Goal: Transaction & Acquisition: Book appointment/travel/reservation

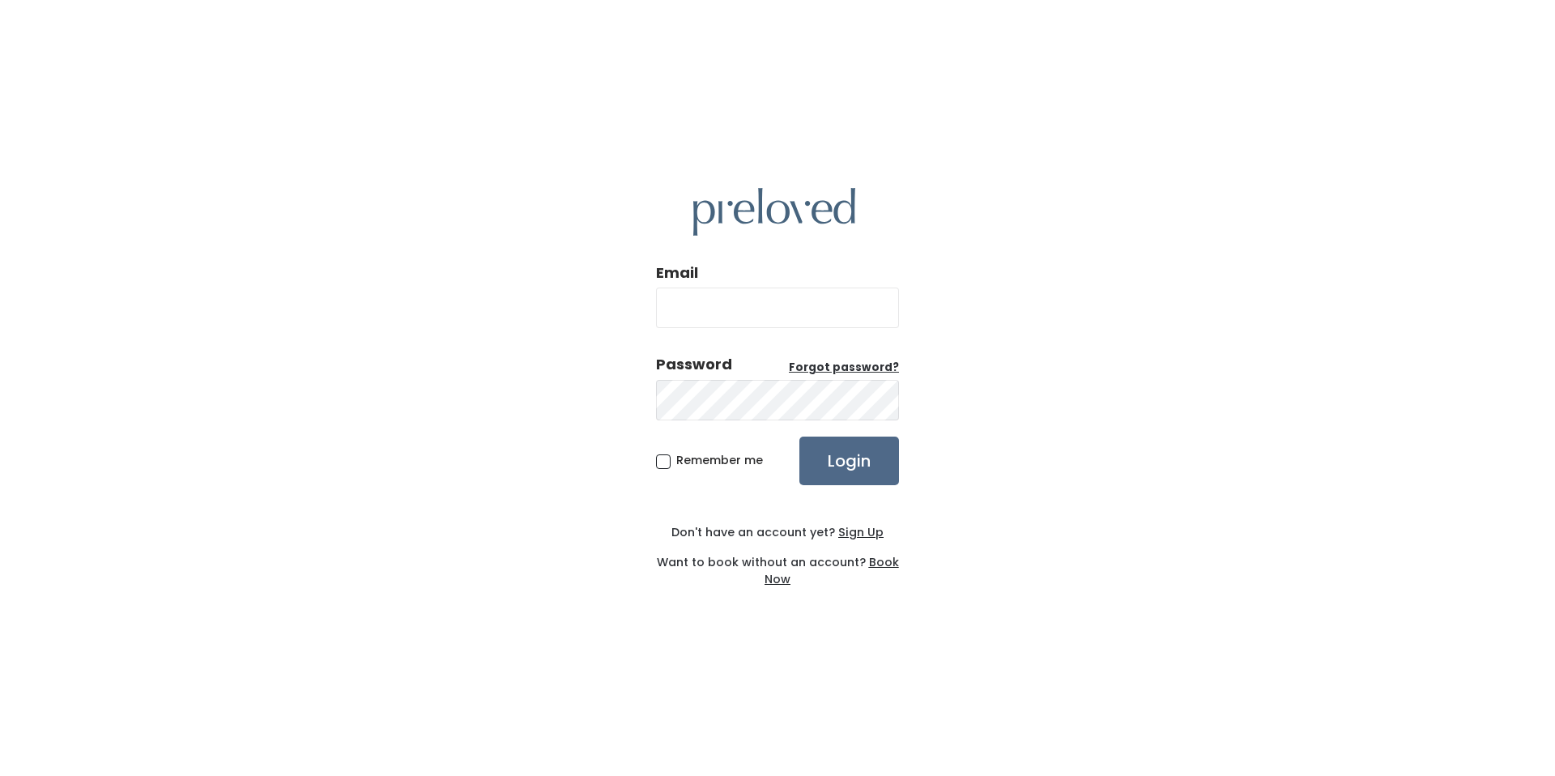
click at [712, 307] on input "Email" at bounding box center [777, 307] width 243 height 40
type input "[EMAIL_ADDRESS][DOMAIN_NAME]"
click at [822, 458] on input "Login" at bounding box center [849, 460] width 100 height 49
click at [859, 376] on div "Password Forgot password?" at bounding box center [777, 388] width 243 height 69
click at [860, 373] on u "Forgot password?" at bounding box center [844, 367] width 110 height 15
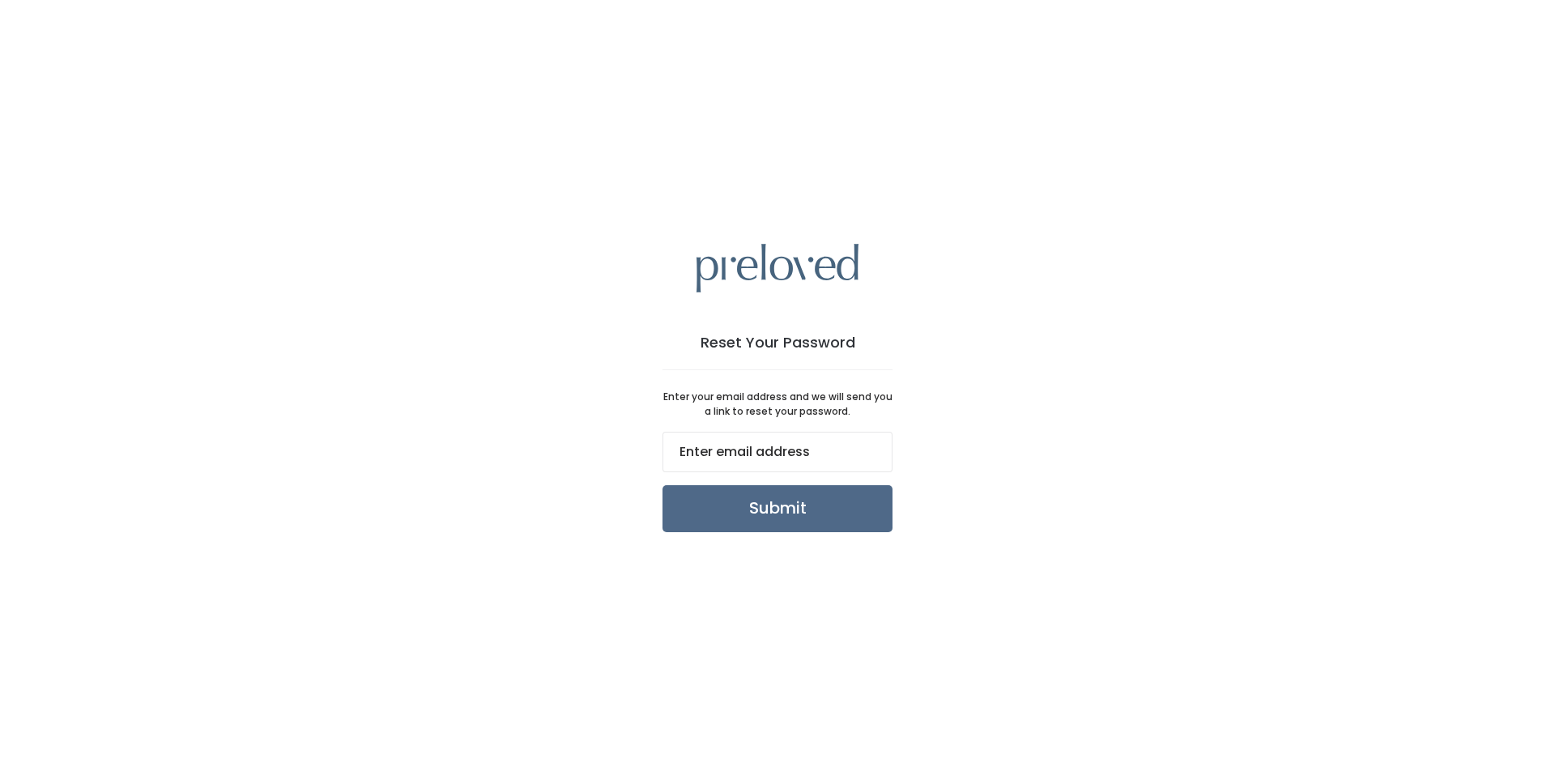
click at [746, 452] on input "email" at bounding box center [777, 452] width 230 height 40
type input "travisandshar@gmail.com"
click at [765, 512] on input "Submit" at bounding box center [777, 508] width 230 height 47
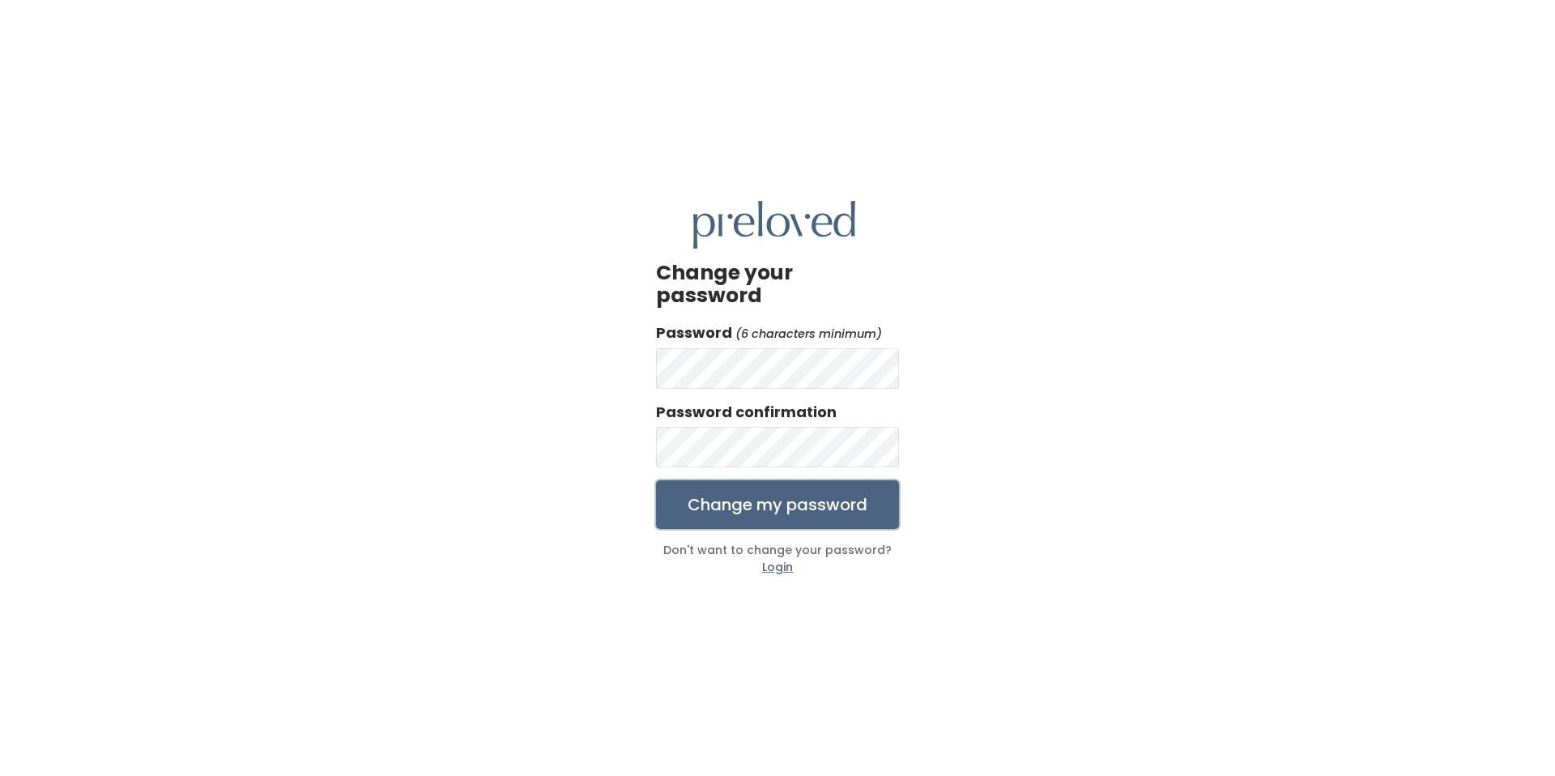
click at [735, 497] on input "Change my password" at bounding box center [777, 504] width 243 height 49
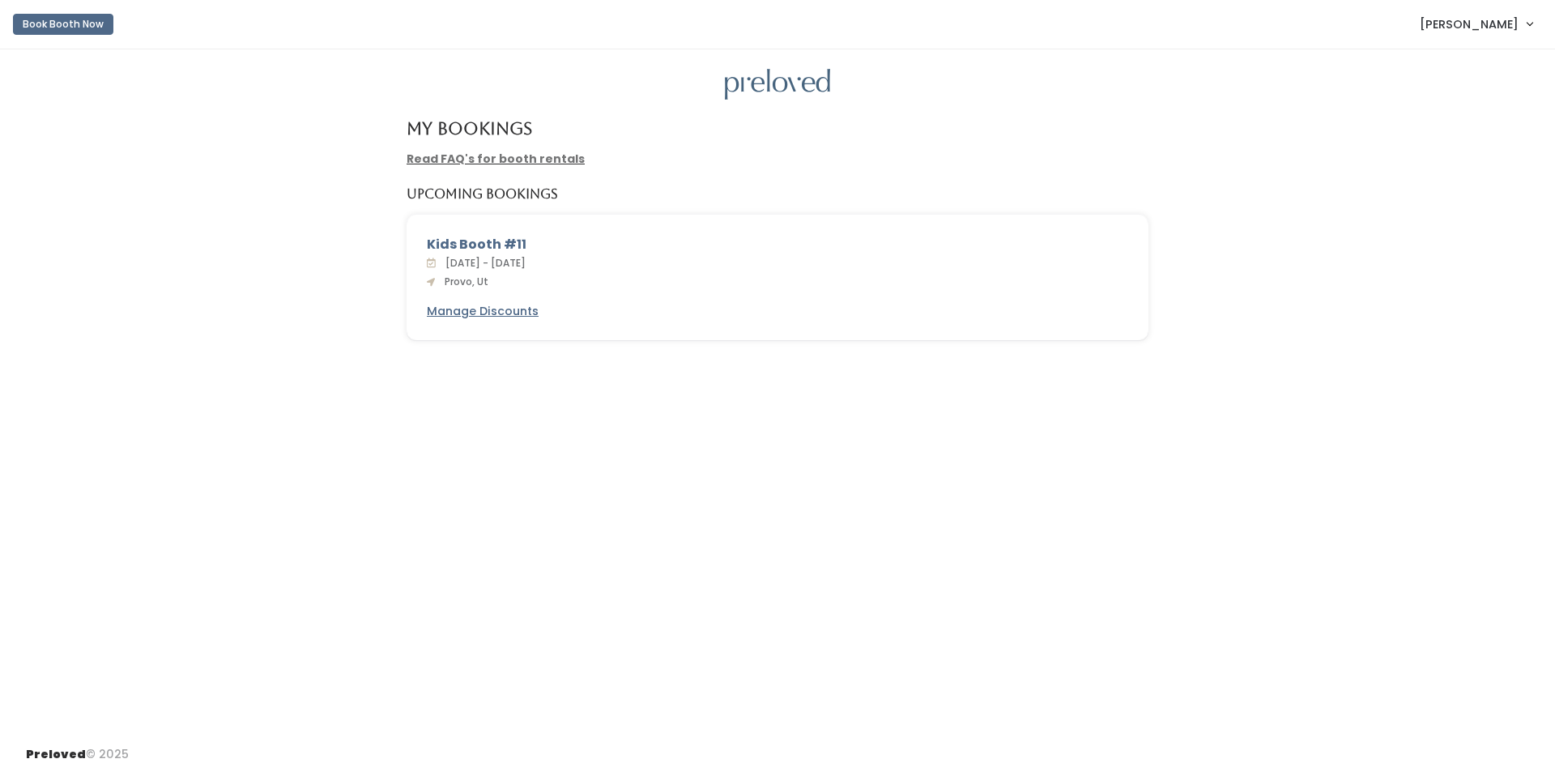
click at [477, 247] on div "Kids Booth #11" at bounding box center [777, 244] width 701 height 19
click at [1475, 32] on span "[PERSON_NAME]" at bounding box center [1469, 24] width 99 height 18
click at [1458, 66] on link "My bookings" at bounding box center [1475, 63] width 145 height 29
click at [474, 246] on div "Kids Booth #11" at bounding box center [777, 244] width 701 height 19
click at [460, 283] on span "Provo, Ut" at bounding box center [463, 282] width 50 height 14
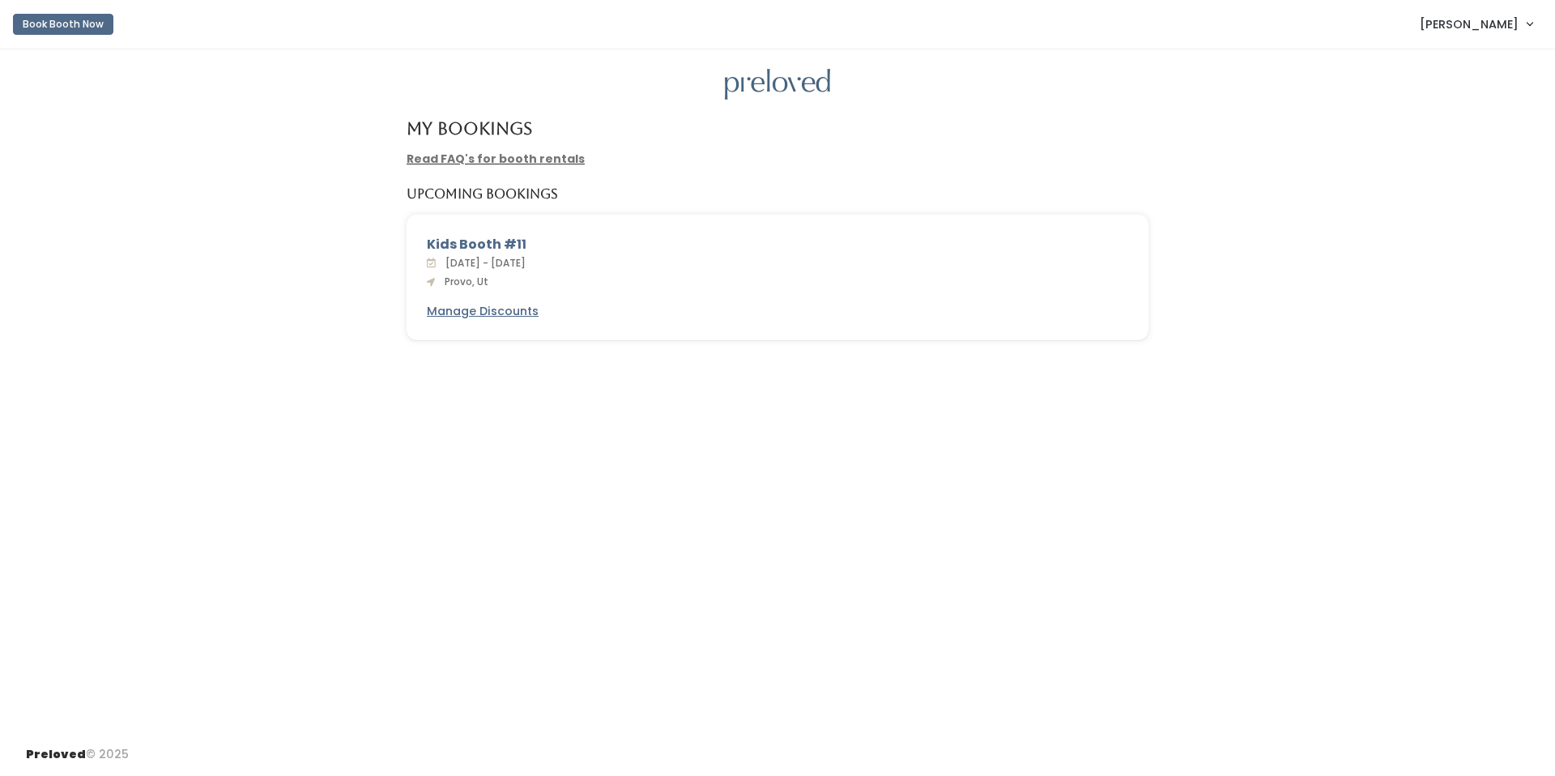
click at [526, 160] on link "Read FAQ's for booth rentals" at bounding box center [496, 159] width 178 height 16
click at [73, 28] on button "Book Booth Now" at bounding box center [63, 24] width 100 height 21
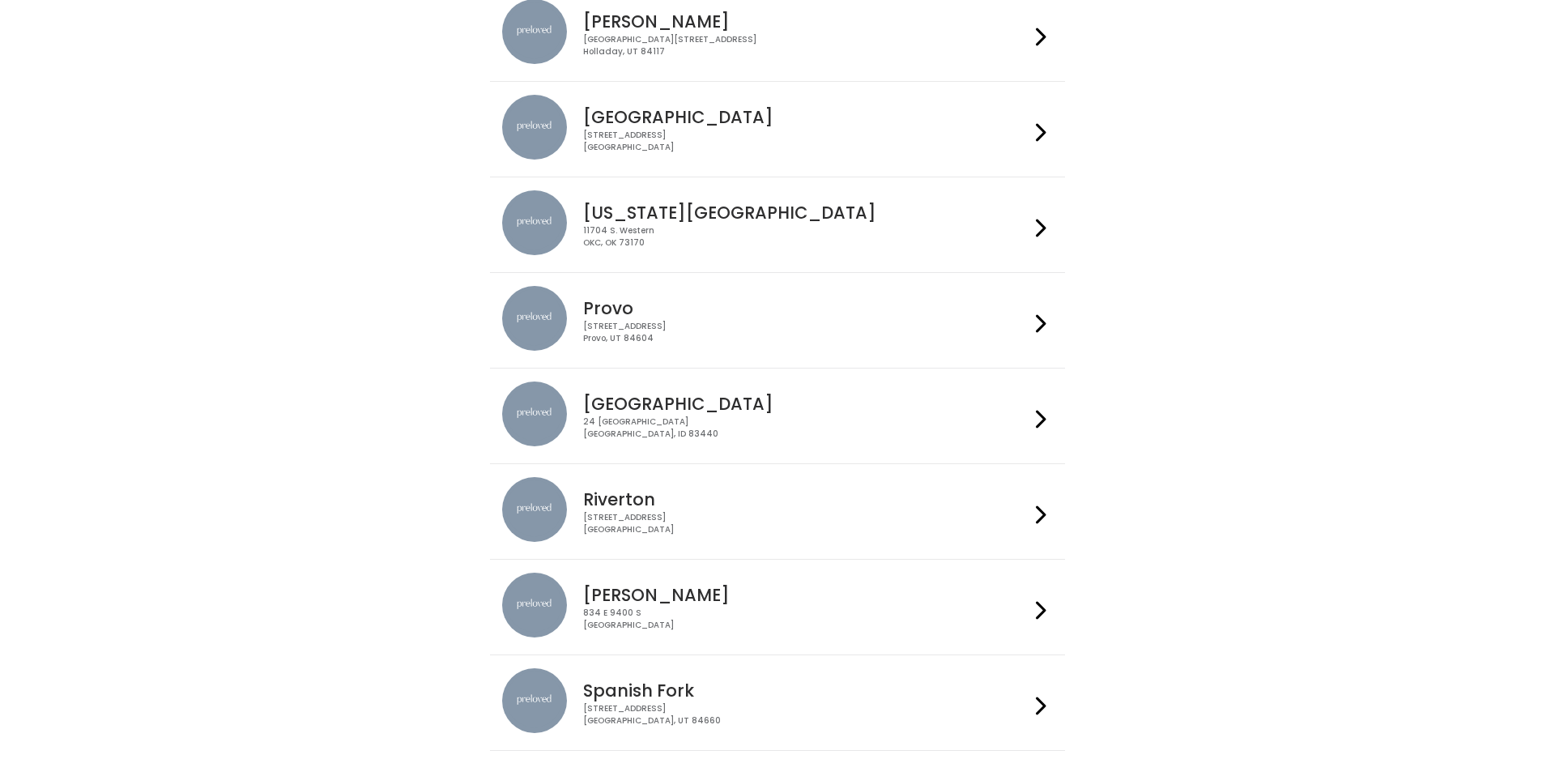
scroll to position [451, 0]
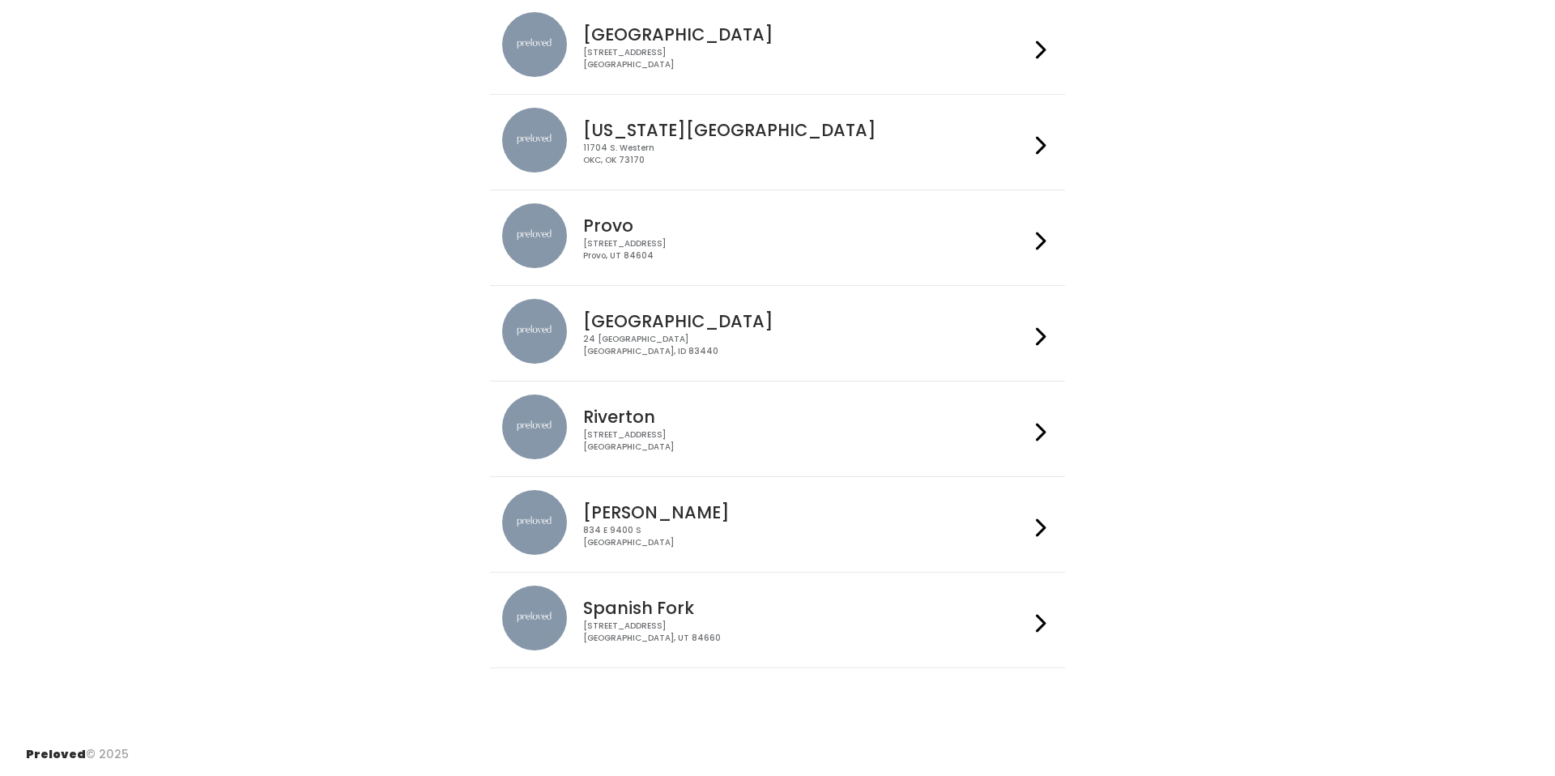
click at [725, 246] on div "[STREET_ADDRESS]" at bounding box center [805, 249] width 445 height 23
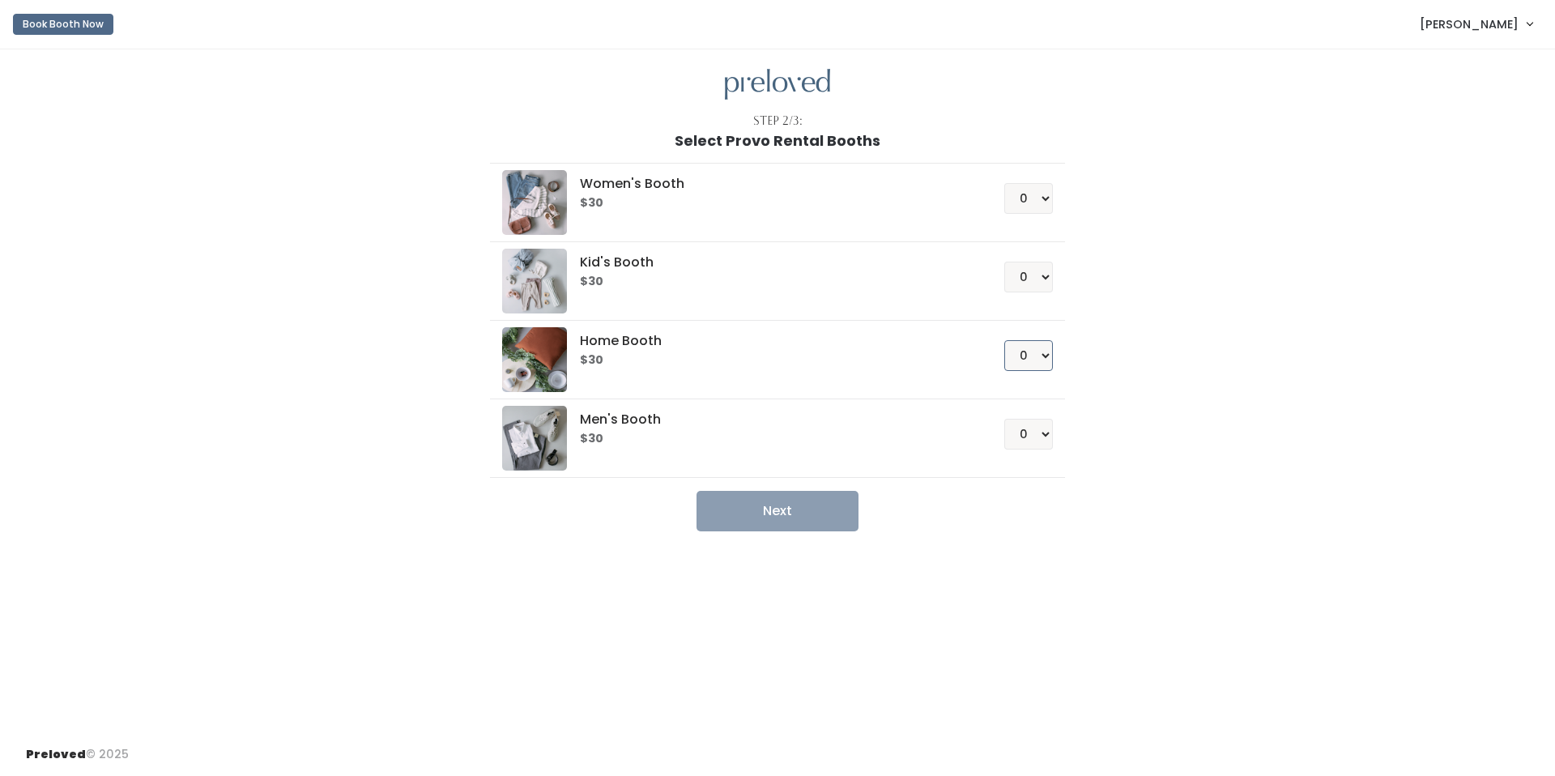
click at [1045, 358] on select "0 1 2 3 4" at bounding box center [1028, 355] width 49 height 31
select select "1"
click at [1004, 340] on select "0 1 2 3 4" at bounding box center [1028, 355] width 49 height 31
click at [786, 509] on button "Next" at bounding box center [777, 511] width 162 height 40
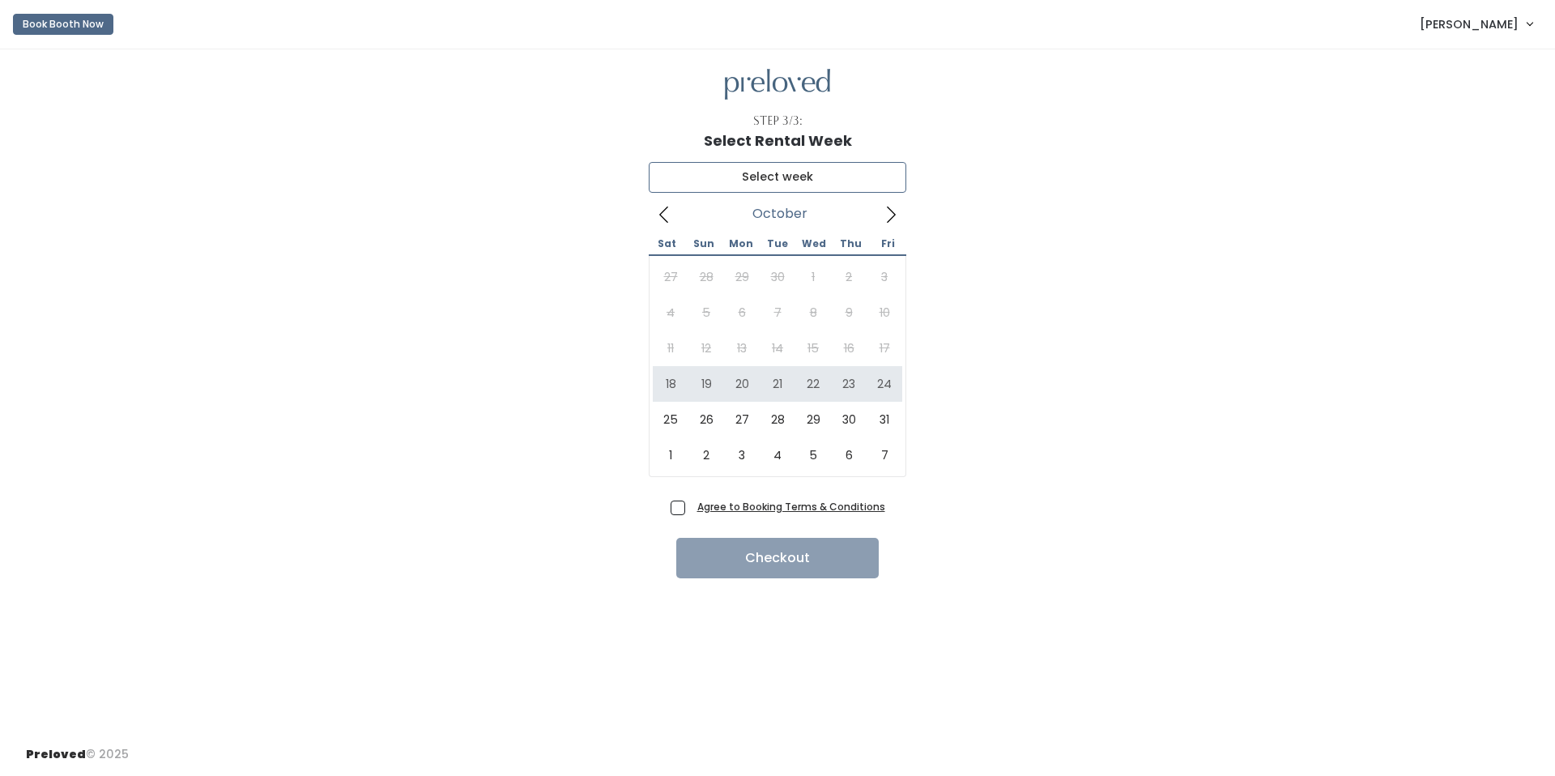
type input "[DATE] to [DATE]"
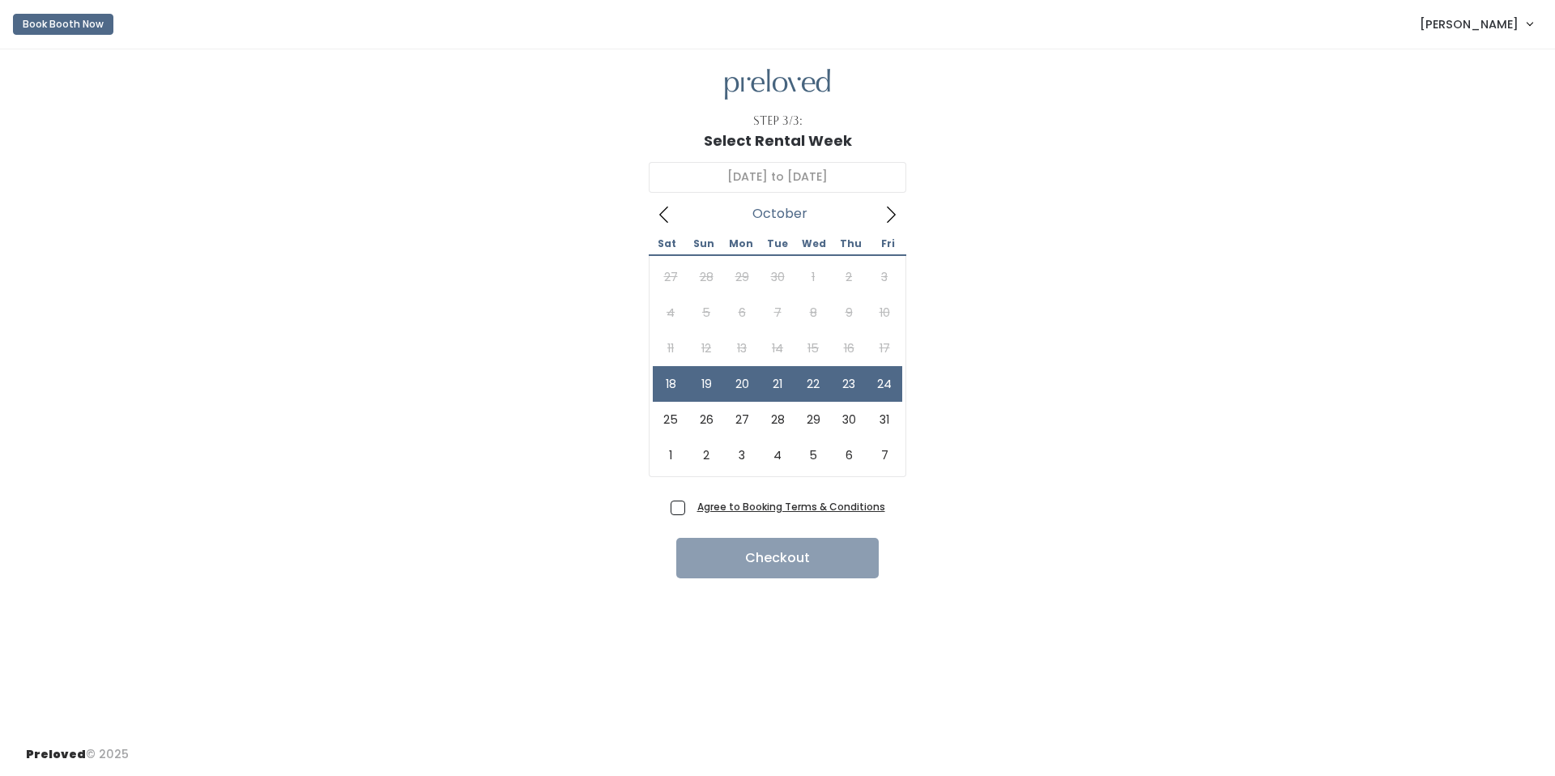
click at [691, 502] on span "Agree to Booking Terms & Conditions" at bounding box center [788, 506] width 194 height 16
click at [691, 502] on input "Agree to Booking Terms & Conditions" at bounding box center [696, 503] width 11 height 11
checkbox input "true"
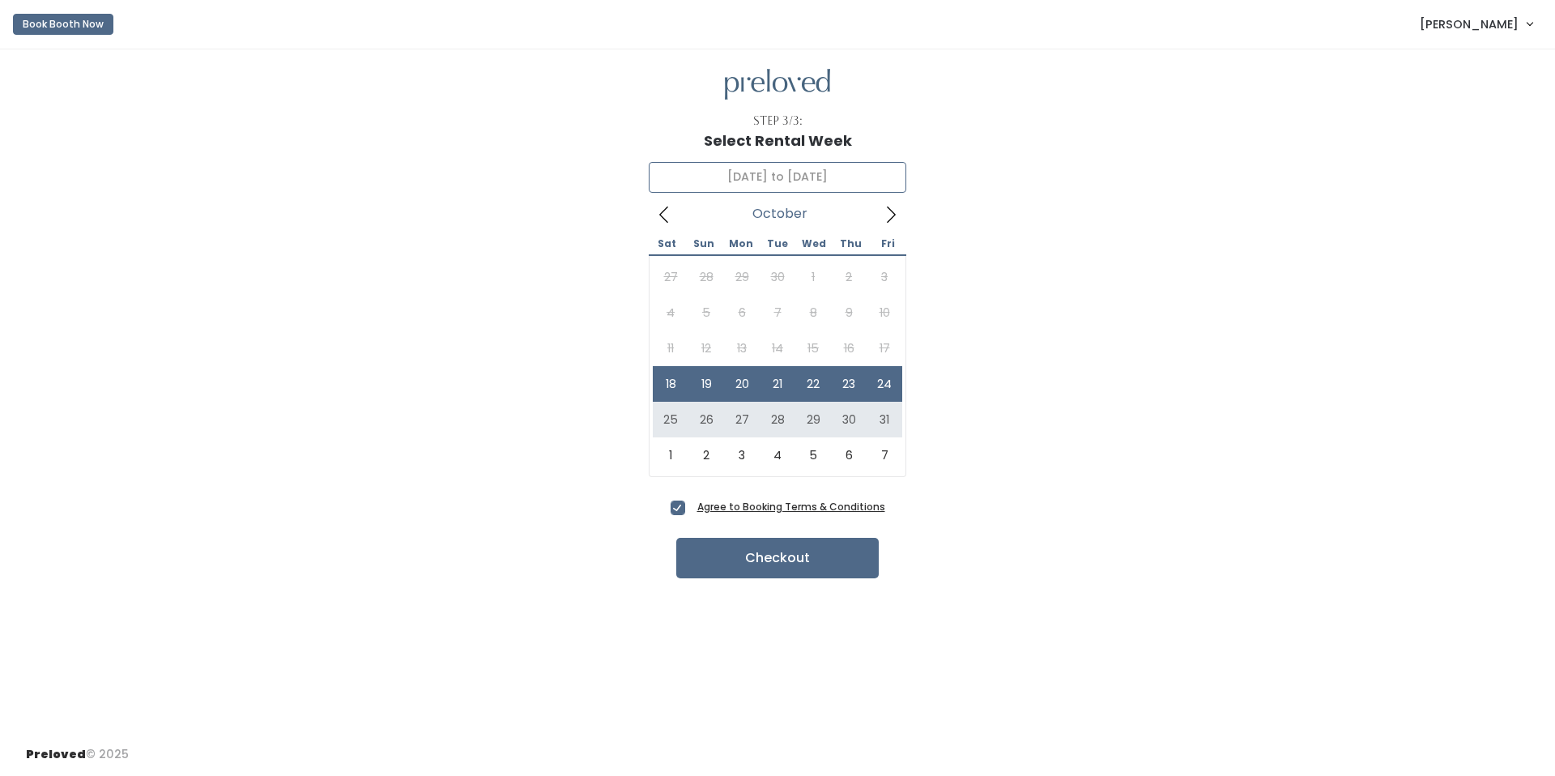
type input "[DATE] to [DATE]"
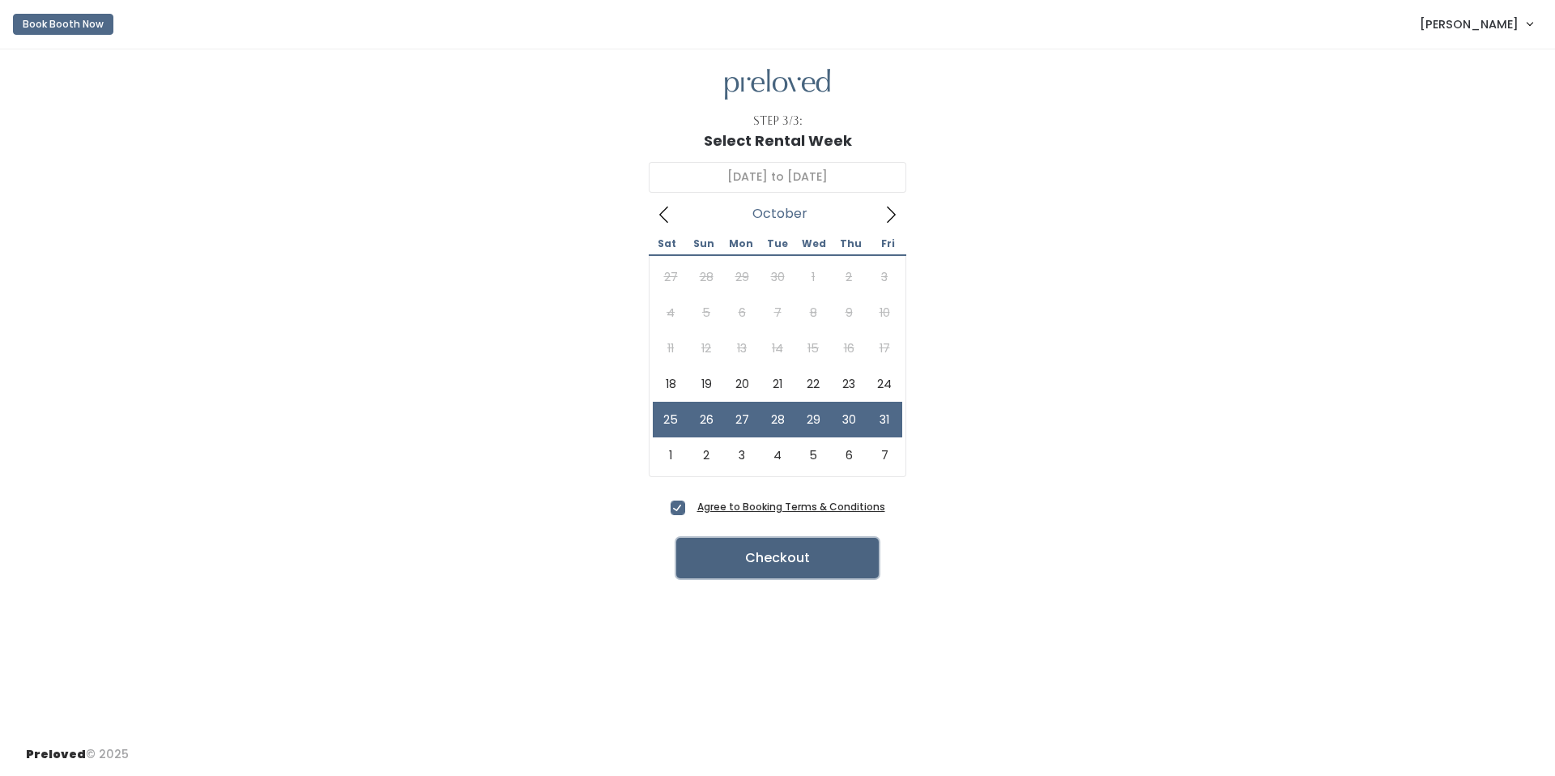
click at [770, 560] on button "Checkout" at bounding box center [777, 558] width 202 height 40
